Goal: Answer question/provide support: Share knowledge or assist other users

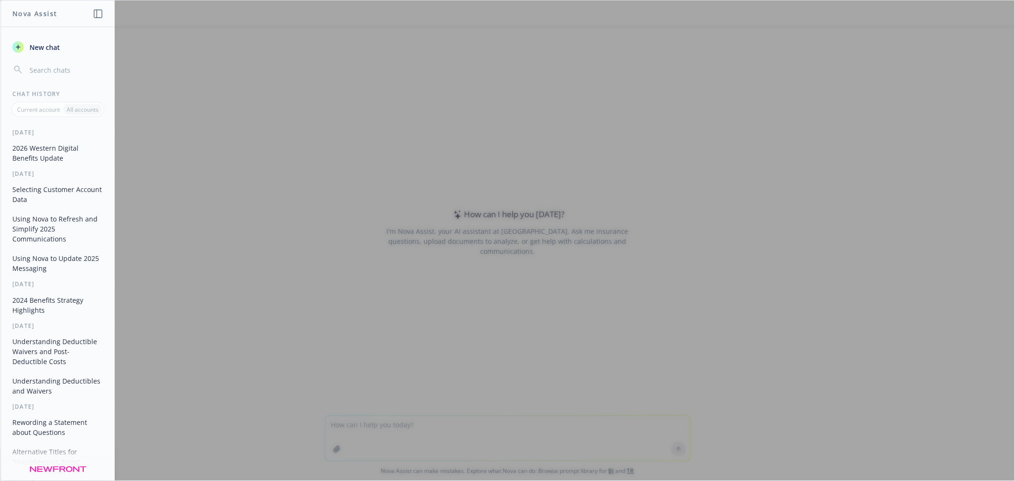
click at [359, 424] on div at bounding box center [507, 240] width 1014 height 480
click at [97, 12] on icon "button" at bounding box center [98, 14] width 9 height 9
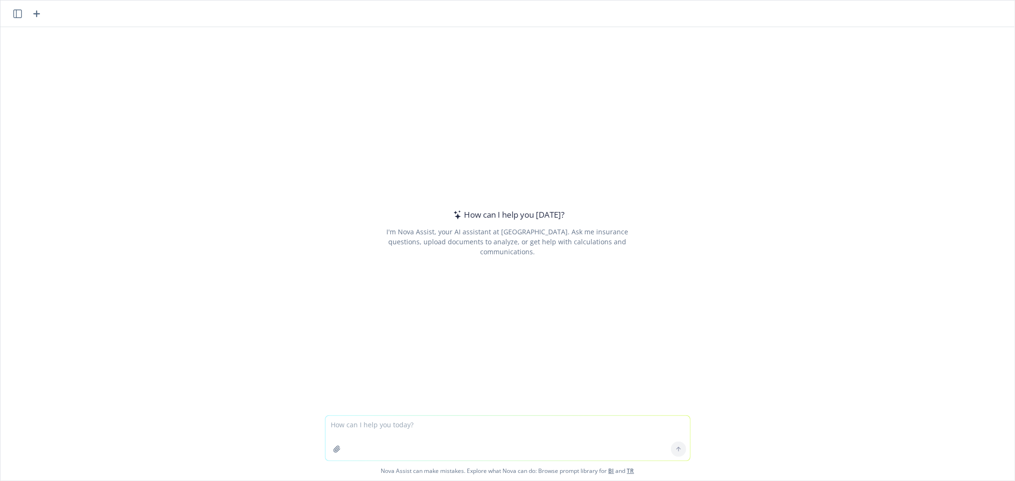
click at [349, 425] on textarea at bounding box center [507, 438] width 364 height 45
type textarea "put these in order of events and put in this format: [DATE] 12pm PT: Open enrol…"
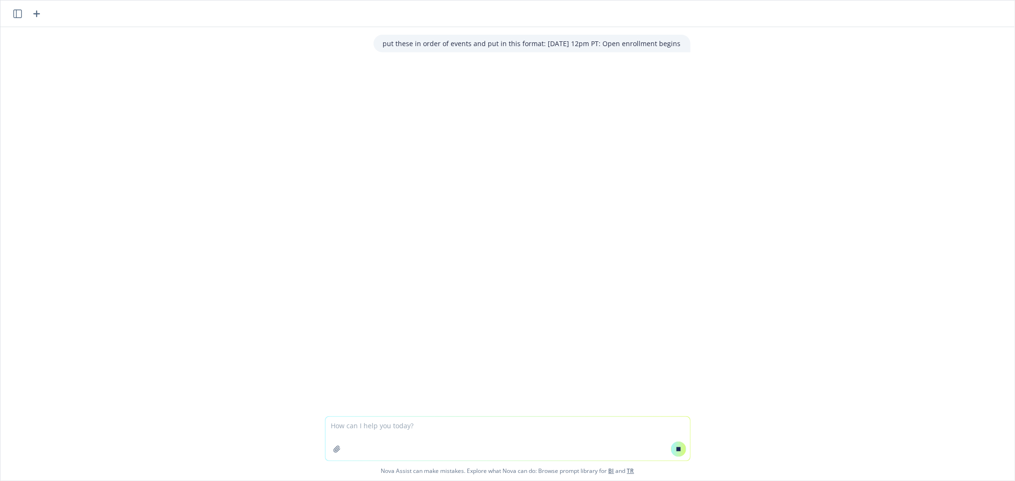
paste textarea "11/3 Virtual event 12 pm PT [DATE] Virtual event 2 pm PT [DATE] Office hours Te…"
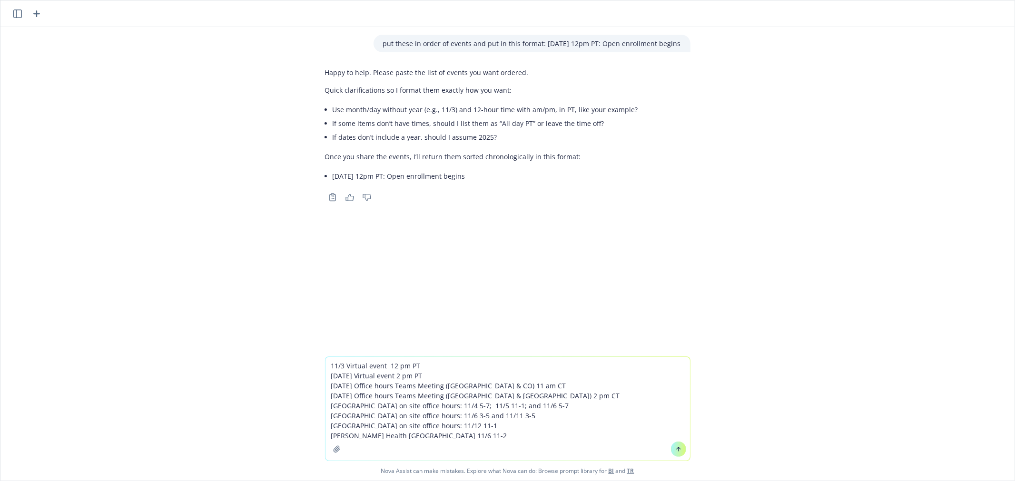
type textarea "11/3 Virtual event 12 pm PT [DATE] Virtual event 2 pm PT [DATE] Office hours Te…"
click at [675, 449] on icon at bounding box center [678, 449] width 7 height 7
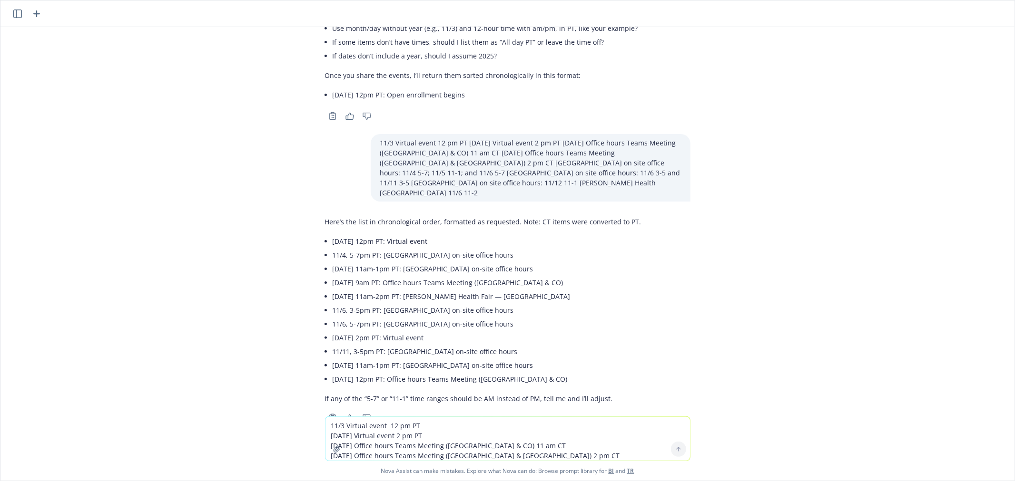
scroll to position [92, 0]
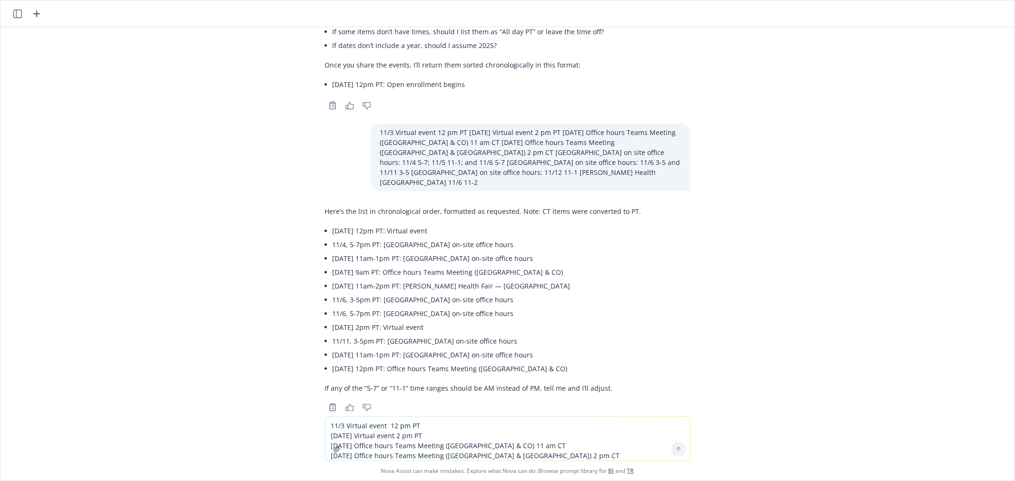
click at [425, 238] on li "11/4, 5-7pm PT: [GEOGRAPHIC_DATA] on-site office hours" at bounding box center [486, 245] width 309 height 14
copy ul "11/4, 5-7pm PT: [GEOGRAPHIC_DATA] on-site office hours"
click at [360, 252] on li "[DATE] 11am-1pm PT: [GEOGRAPHIC_DATA] on-site office hours" at bounding box center [486, 259] width 309 height 14
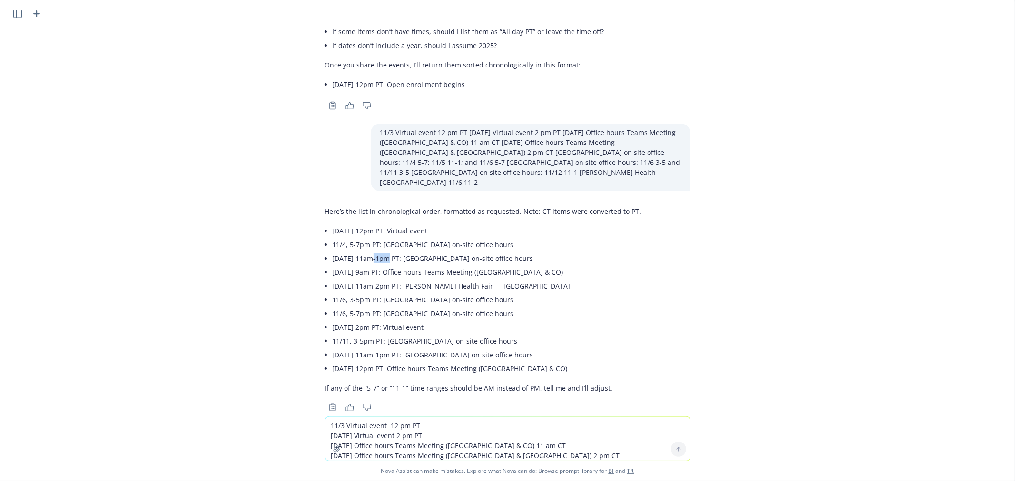
click at [360, 252] on li "[DATE] 11am-1pm PT: [GEOGRAPHIC_DATA] on-site office hours" at bounding box center [486, 259] width 309 height 14
copy ul "[DATE] 11am-1pm PT: [GEOGRAPHIC_DATA] on-site office hours"
click at [332, 279] on li "[DATE] 11am-2pm PT: [PERSON_NAME] Health Fair — [GEOGRAPHIC_DATA]" at bounding box center [486, 286] width 309 height 14
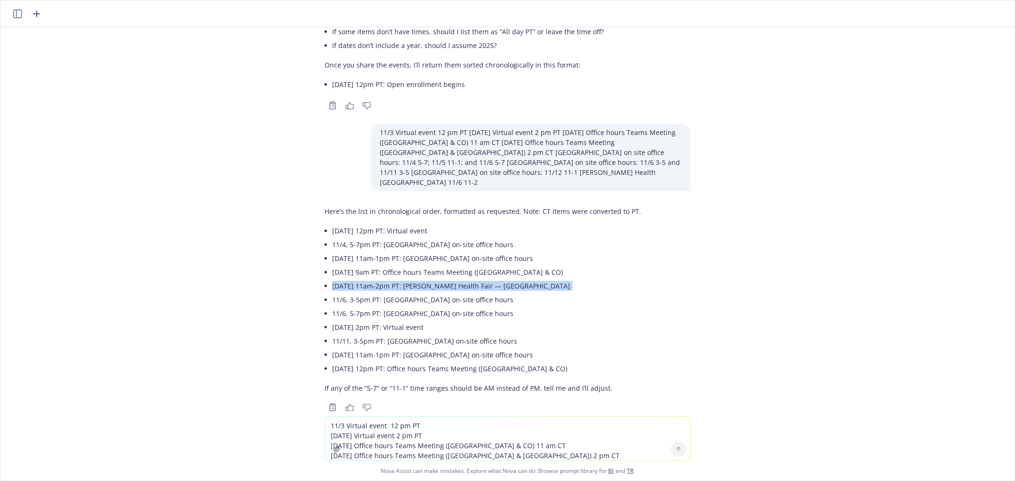
click at [332, 279] on li "[DATE] 11am-2pm PT: [PERSON_NAME] Health Fair — [GEOGRAPHIC_DATA]" at bounding box center [486, 286] width 309 height 14
copy ul "[DATE] 11am-2pm PT: [PERSON_NAME] Health Fair — [GEOGRAPHIC_DATA]"
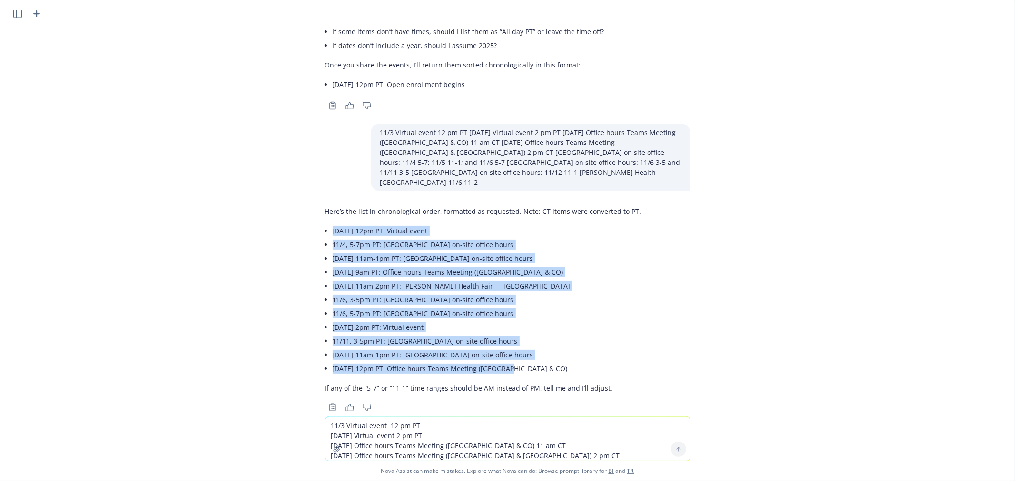
drag, startPoint x: 512, startPoint y: 350, endPoint x: 317, endPoint y: 204, distance: 243.9
click at [325, 204] on div "Here’s the list in chronological order, formatted as requested. Note: CT items …" at bounding box center [483, 300] width 316 height 195
copy ul "[DATE] 12pm PT: Virtual event 11/4, 5-7pm PT: [GEOGRAPHIC_DATA] on-site office …"
click at [429, 265] on li "[DATE] 9am PT: Office hours Teams Meeting ([GEOGRAPHIC_DATA] & CO)" at bounding box center [486, 272] width 309 height 14
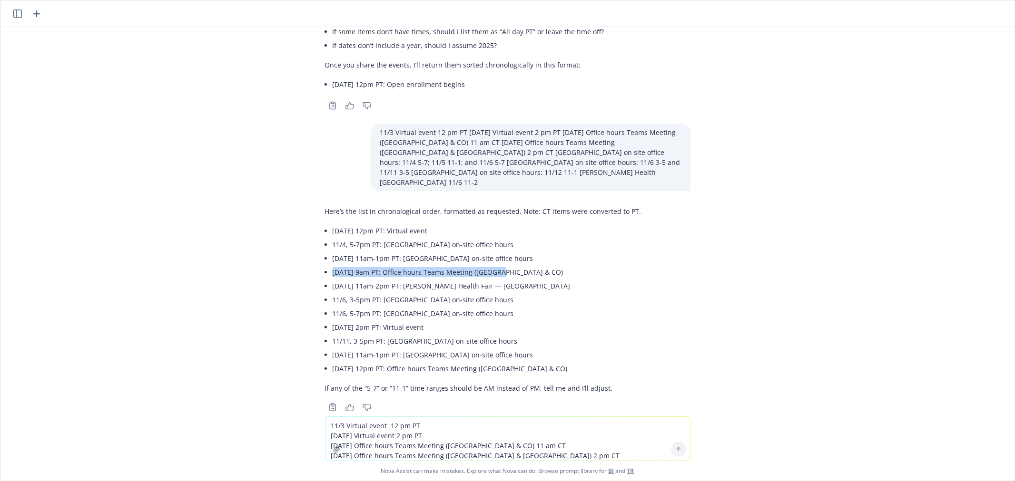
drag, startPoint x: 326, startPoint y: 251, endPoint x: 493, endPoint y: 258, distance: 167.6
click at [493, 265] on li "[DATE] 9am PT: Office hours Teams Meeting ([GEOGRAPHIC_DATA] & CO)" at bounding box center [486, 272] width 309 height 14
click at [332, 265] on li "[DATE] 9am PT: Office hours Teams Meeting ([GEOGRAPHIC_DATA] & CO)" at bounding box center [486, 272] width 309 height 14
drag, startPoint x: 322, startPoint y: 250, endPoint x: 526, endPoint y: 245, distance: 203.6
click at [516, 247] on div "Here’s the list in chronological order, formatted as requested. Note: CT items …" at bounding box center [483, 300] width 316 height 195
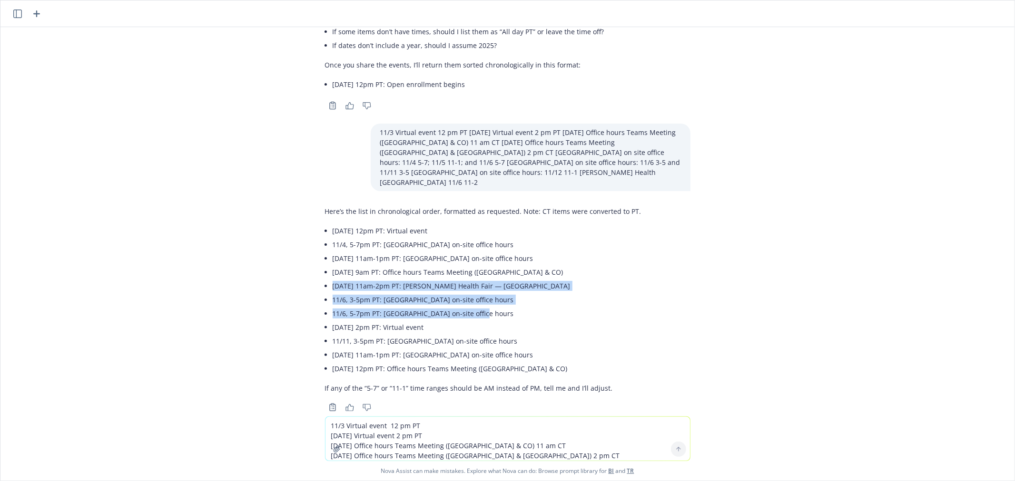
drag, startPoint x: 324, startPoint y: 264, endPoint x: 498, endPoint y: 289, distance: 175.0
click at [498, 289] on ul "[DATE] 12pm PT: Virtual event 11/4, 5-7pm PT: [GEOGRAPHIC_DATA] on-site office …" at bounding box center [486, 300] width 309 height 152
copy ul "[DATE] 11am-2pm PT: [PERSON_NAME] Health Fair — [GEOGRAPHIC_DATA] 11/6, 3-5pm P…"
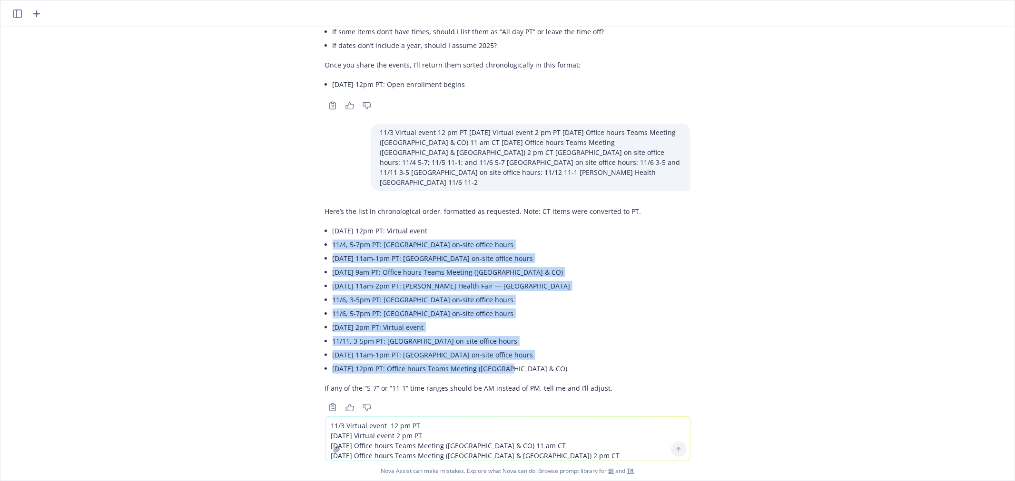
drag, startPoint x: 531, startPoint y: 348, endPoint x: 278, endPoint y: 227, distance: 280.6
click at [278, 227] on div "put these in order of events and put in this format: [DATE] 12pm PT: Open enrol…" at bounding box center [507, 222] width 1014 height 390
click at [391, 429] on textarea "11/3 Virtual event 12 pm PT [DATE] Virtual event 2 pm PT [DATE] Office hours Te…" at bounding box center [507, 439] width 364 height 44
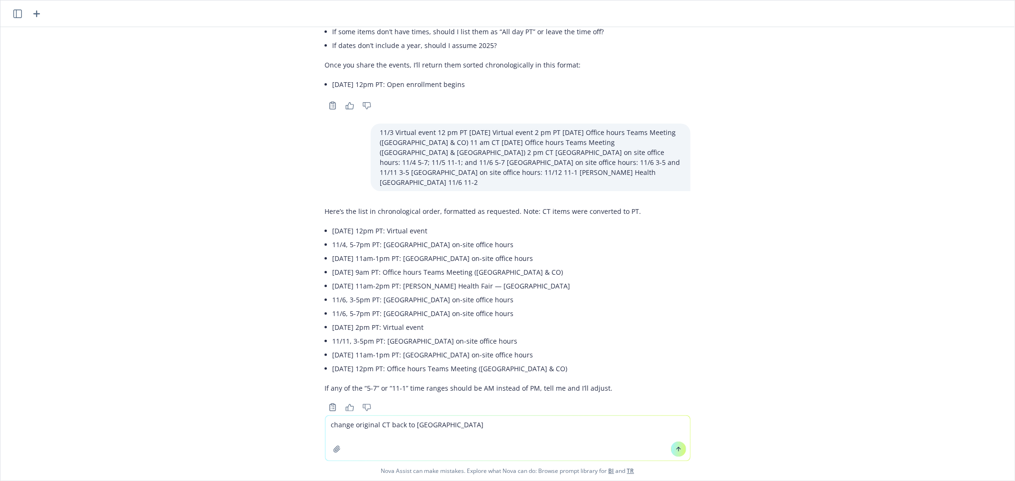
type textarea "change original CT back to [GEOGRAPHIC_DATA]"
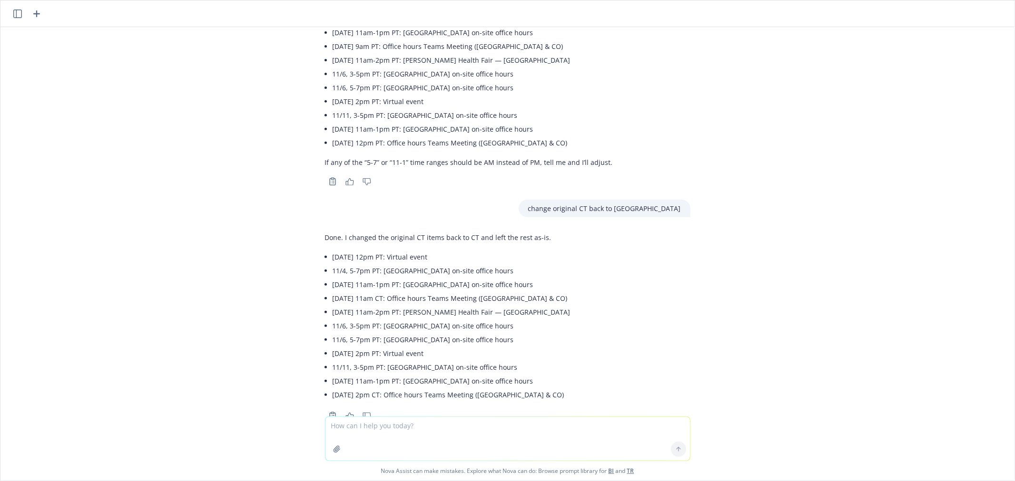
scroll to position [326, 0]
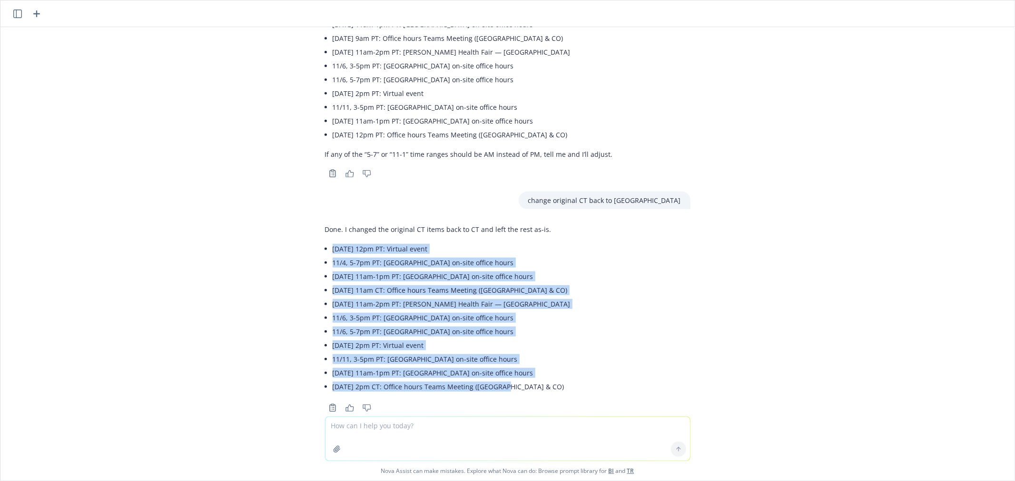
drag, startPoint x: 503, startPoint y: 366, endPoint x: 324, endPoint y: 228, distance: 225.9
click at [332, 242] on ul "[DATE] 12pm PT: Virtual event 11/4, 5-7pm PT: [GEOGRAPHIC_DATA] on-site office …" at bounding box center [451, 318] width 238 height 152
copy ul "[DATE] 12pm PT: Virtual event 11/4, 5-7pm PT: [GEOGRAPHIC_DATA] on-site office …"
